Goal: Find contact information: Find contact information

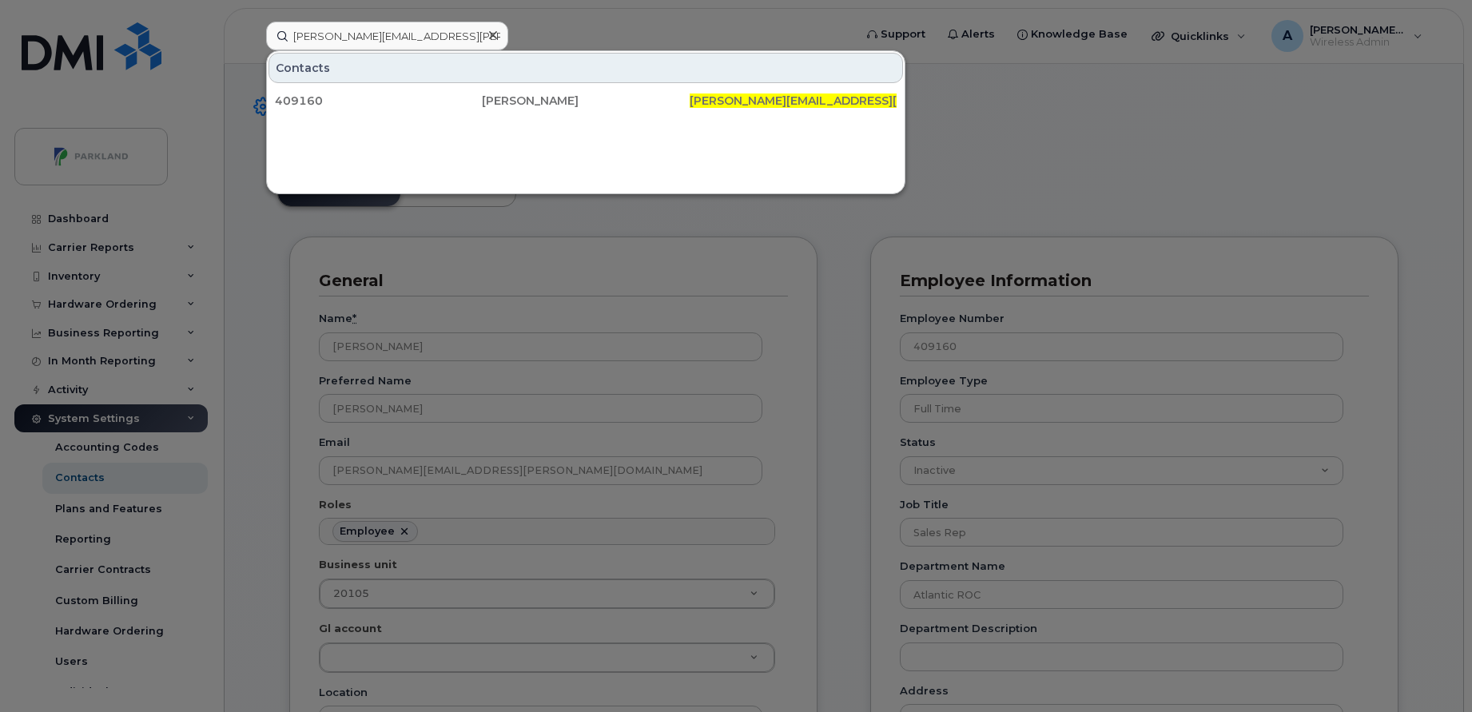
scroll to position [47, 0]
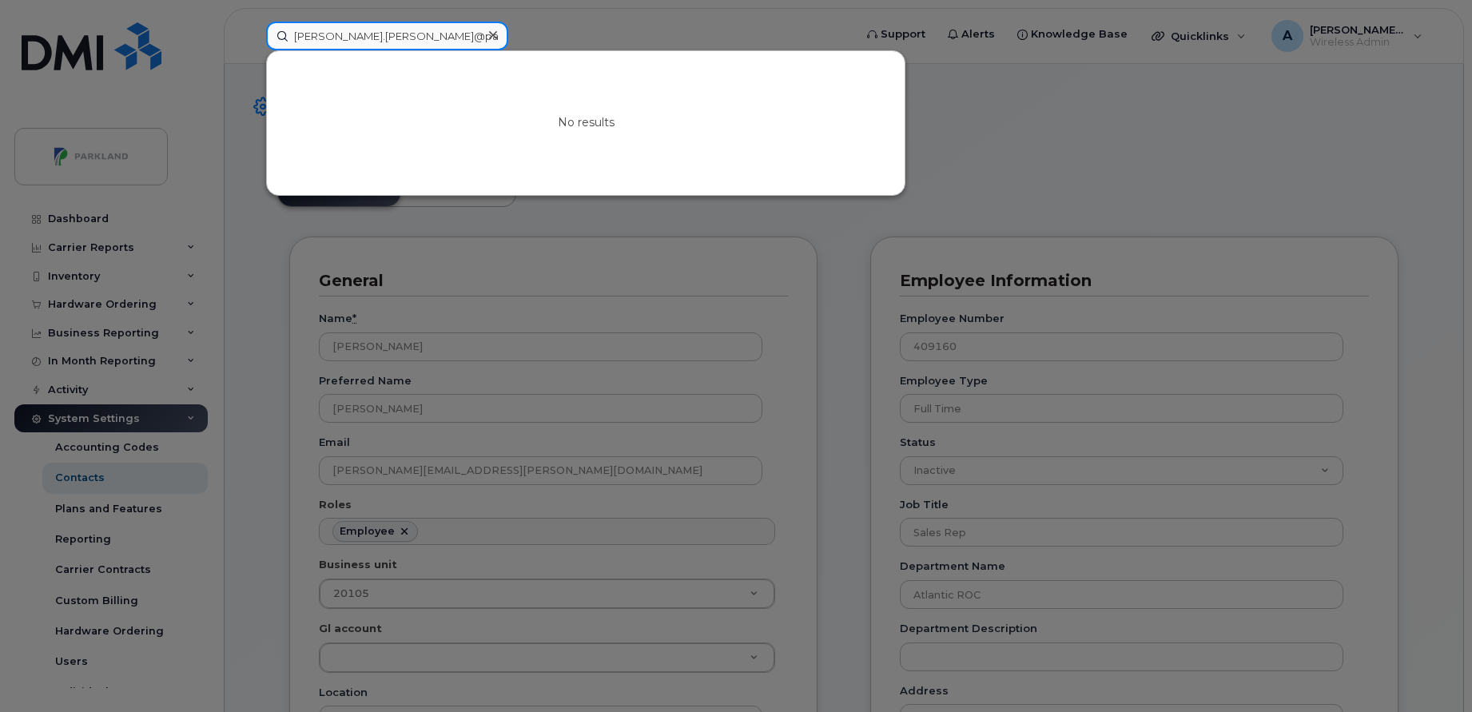
paste input "[PERSON_NAME]"
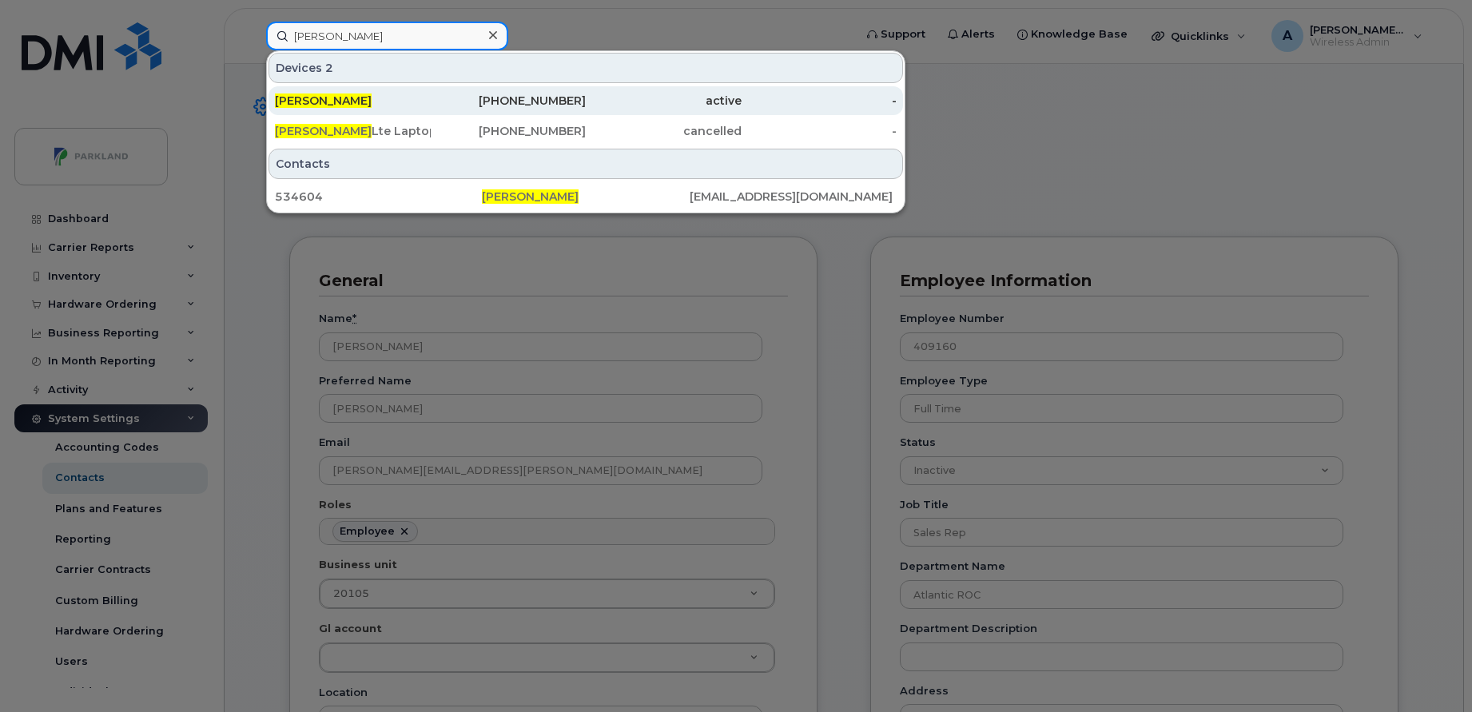
type input "[PERSON_NAME]"
click at [509, 96] on div "416-726-5780" at bounding box center [509, 101] width 156 height 16
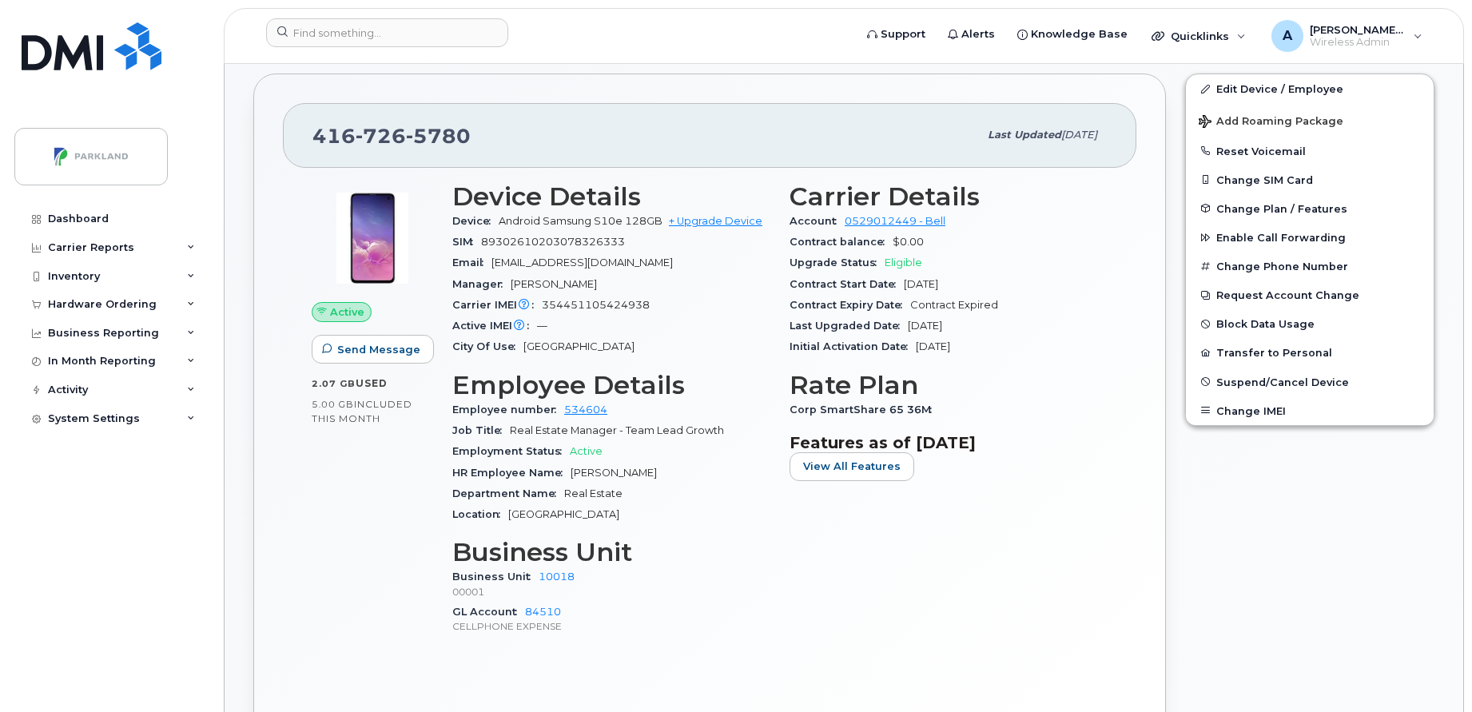
scroll to position [302, 0]
click at [438, 140] on span "5780" at bounding box center [438, 135] width 65 height 24
copy span "[PHONE_NUMBER]"
drag, startPoint x: 610, startPoint y: 399, endPoint x: 606, endPoint y: 410, distance: 11.9
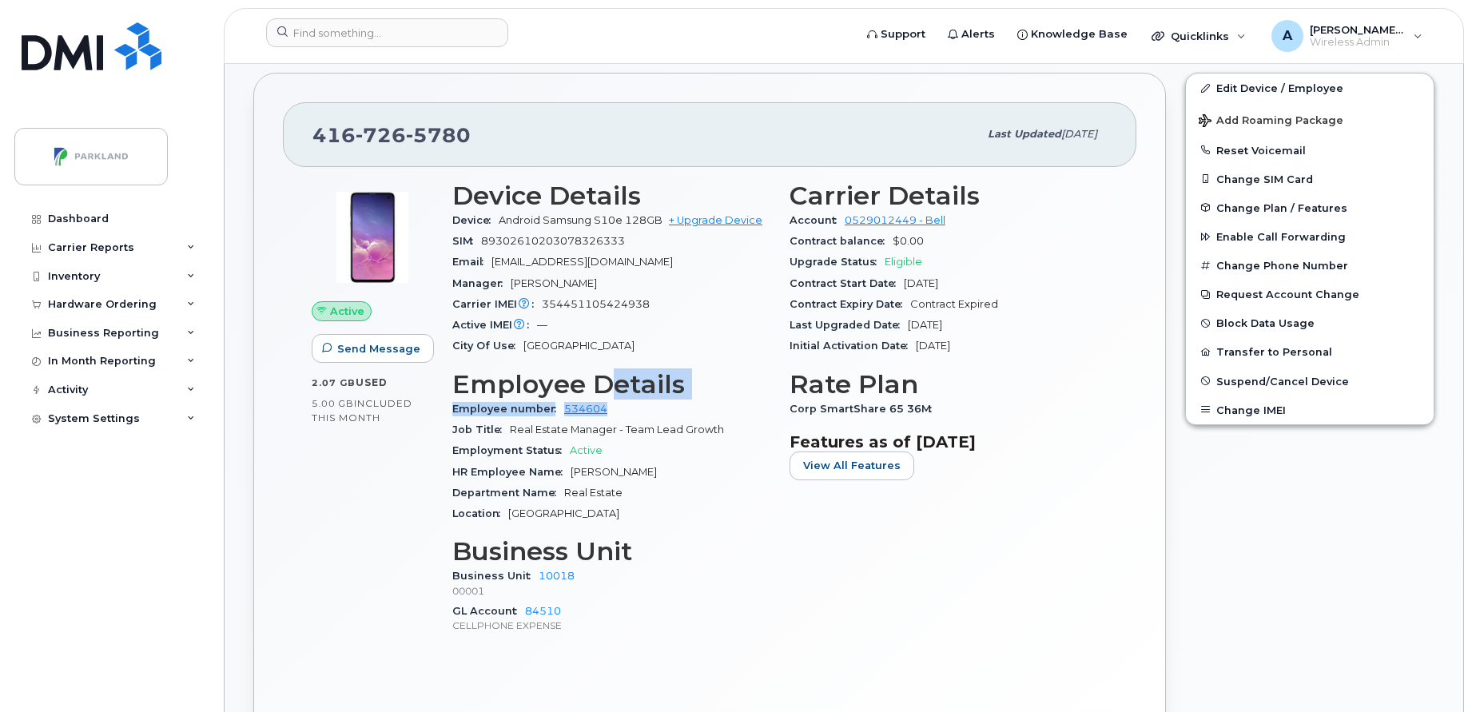
click at [606, 410] on section "Employee Details Employee number 534604 Job Title Real Estate Manager - Team Le…" at bounding box center [611, 447] width 318 height 155
drag, startPoint x: 606, startPoint y: 410, endPoint x: 620, endPoint y: 410, distance: 13.6
click at [620, 410] on div "Employee number 534604" at bounding box center [611, 409] width 318 height 21
drag, startPoint x: 620, startPoint y: 410, endPoint x: 562, endPoint y: 410, distance: 58.3
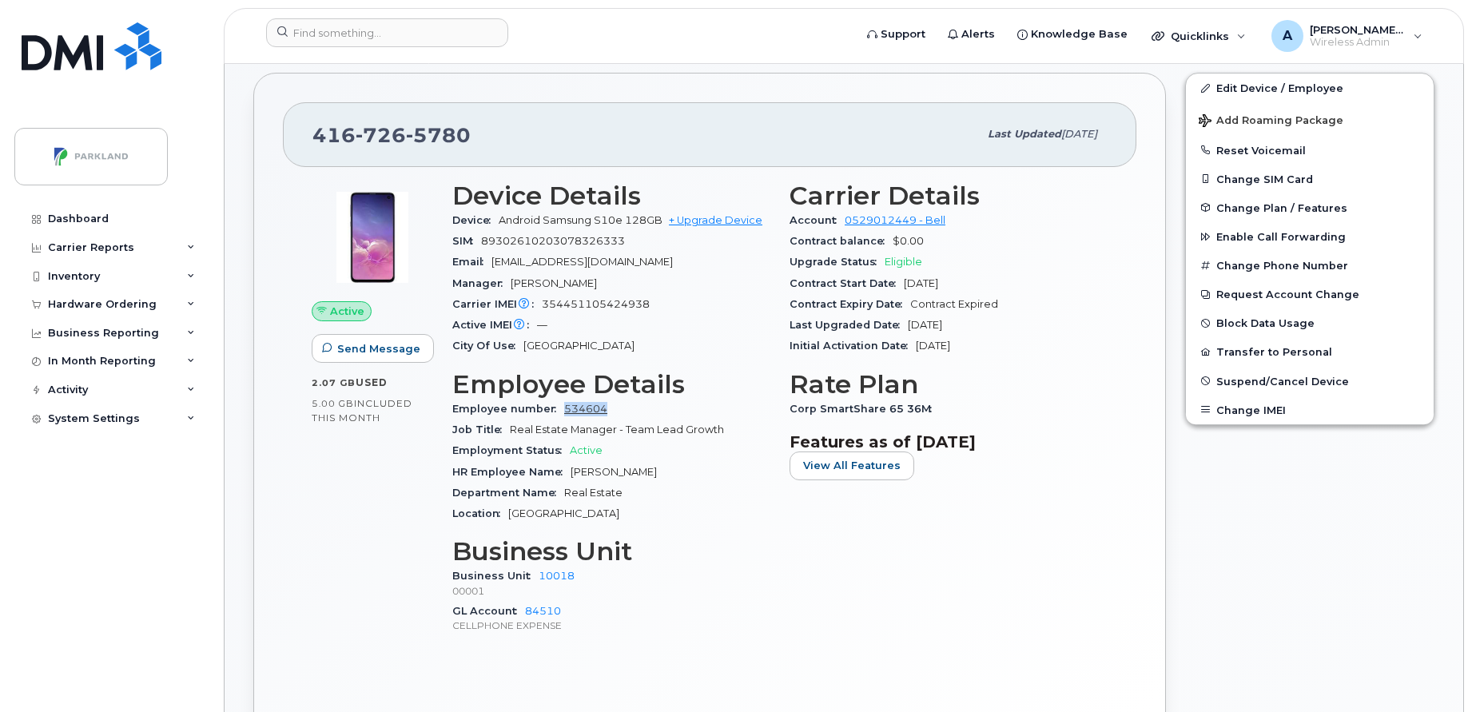
click at [562, 410] on div "Employee number 534604" at bounding box center [611, 409] width 318 height 21
copy link "534604"
